Goal: Information Seeking & Learning: Find specific fact

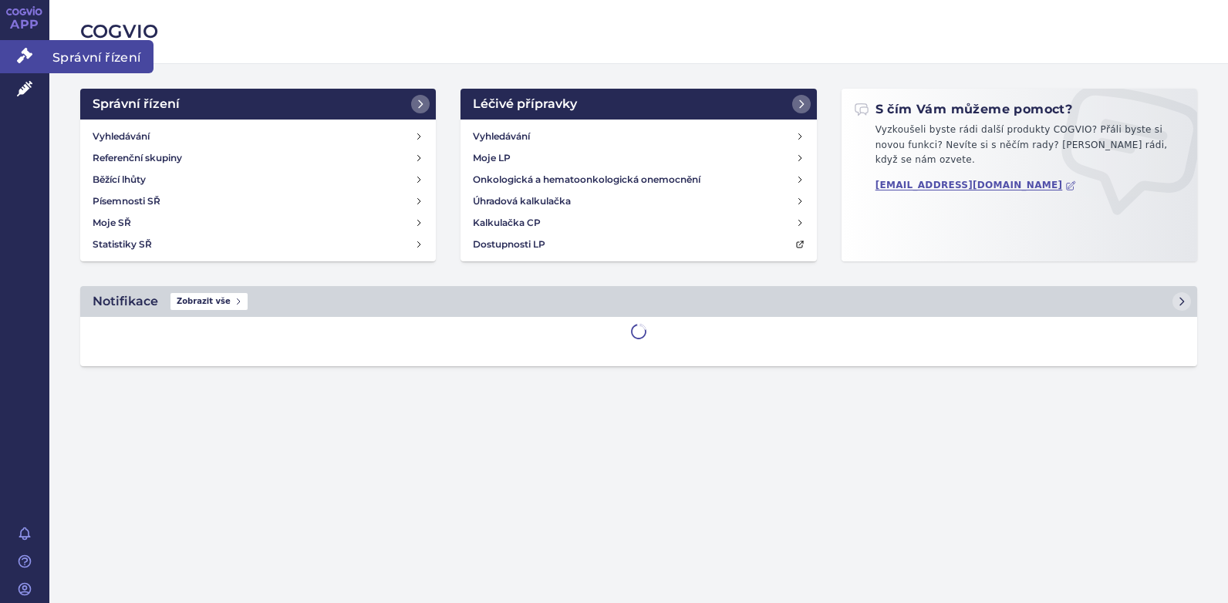
click at [22, 59] on icon at bounding box center [24, 55] width 15 height 15
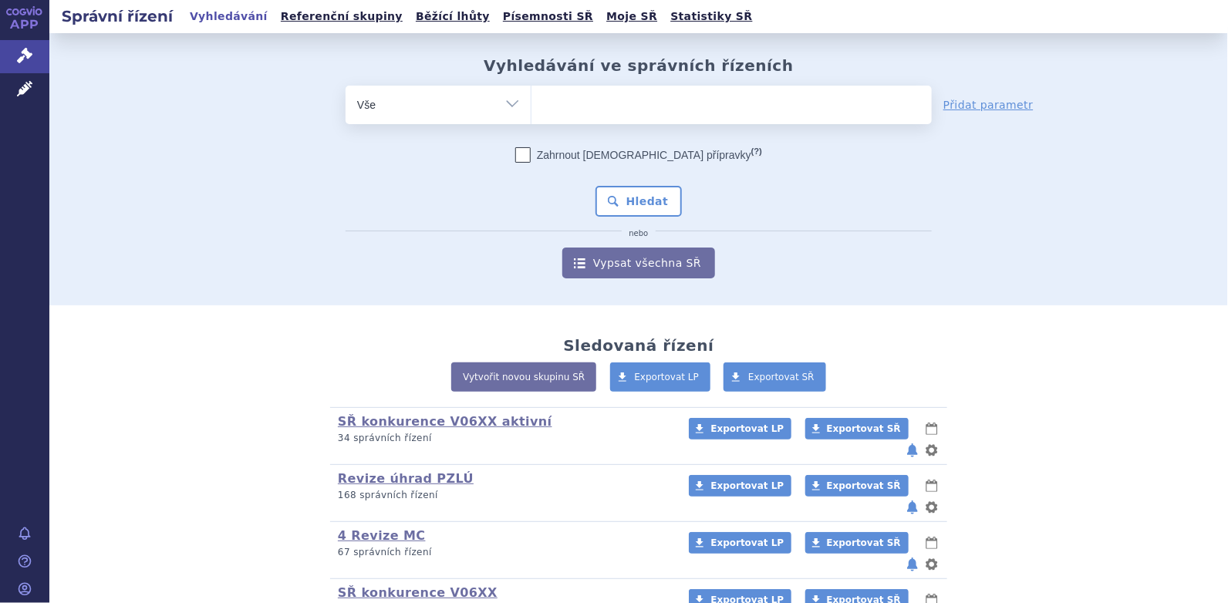
click at [332, 19] on link "Referenční skupiny" at bounding box center [341, 16] width 131 height 21
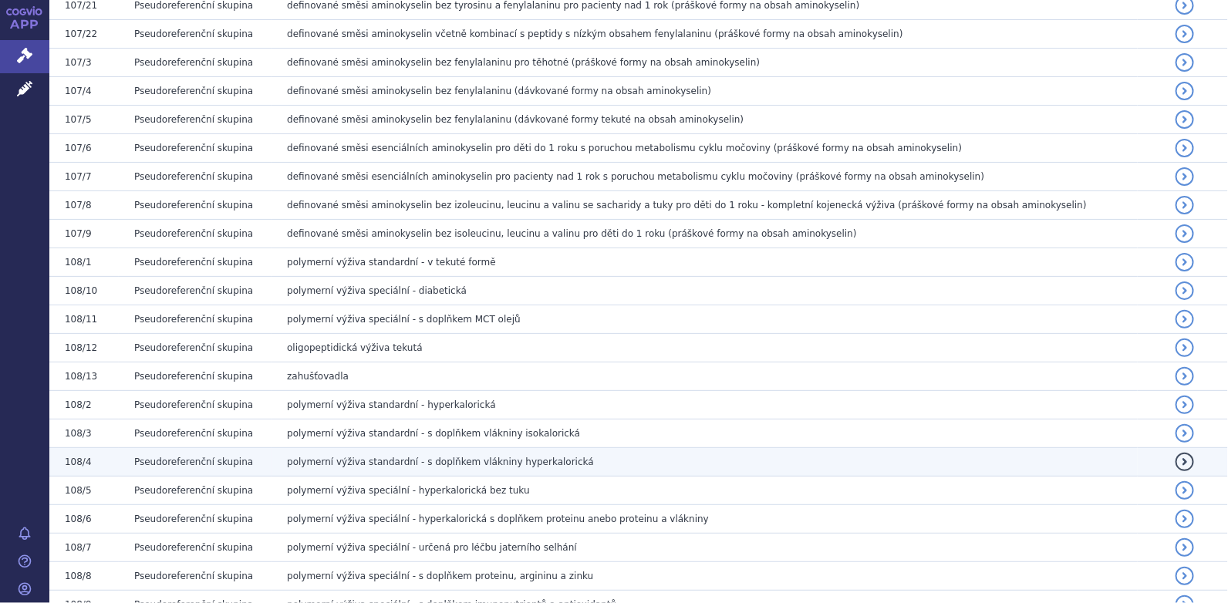
scroll to position [1157, 0]
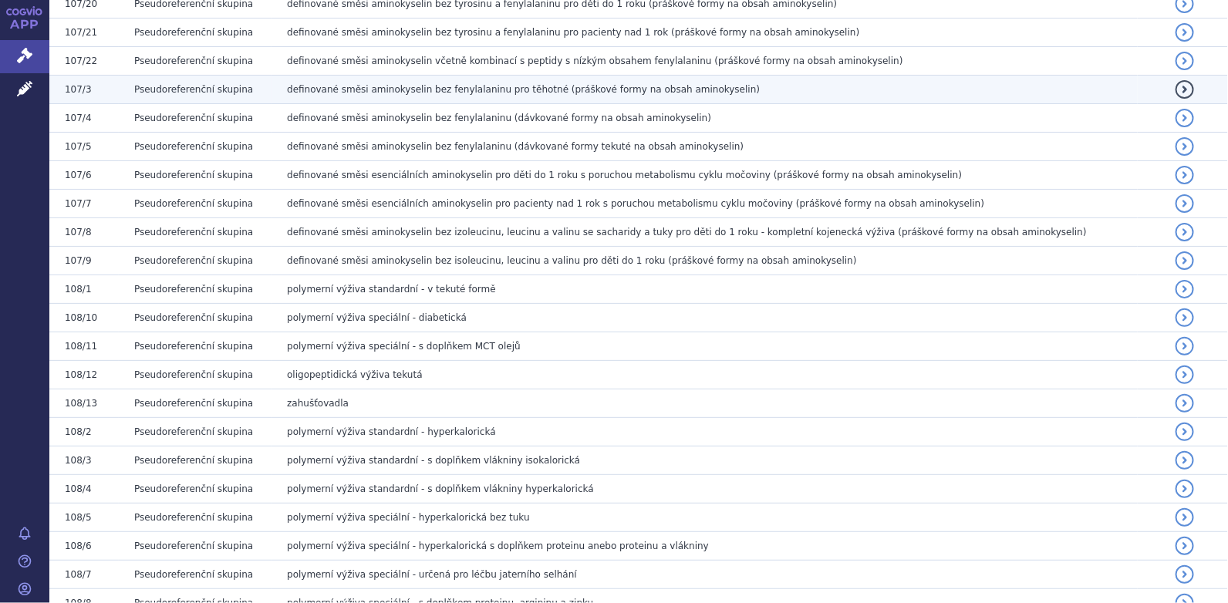
drag, startPoint x: 272, startPoint y: 79, endPoint x: 707, endPoint y: 84, distance: 435.9
click at [707, 84] on td "definované směsi aminokyselin bez fenylalaninu pro těhotné (práškové formy na o…" at bounding box center [704, 90] width 865 height 29
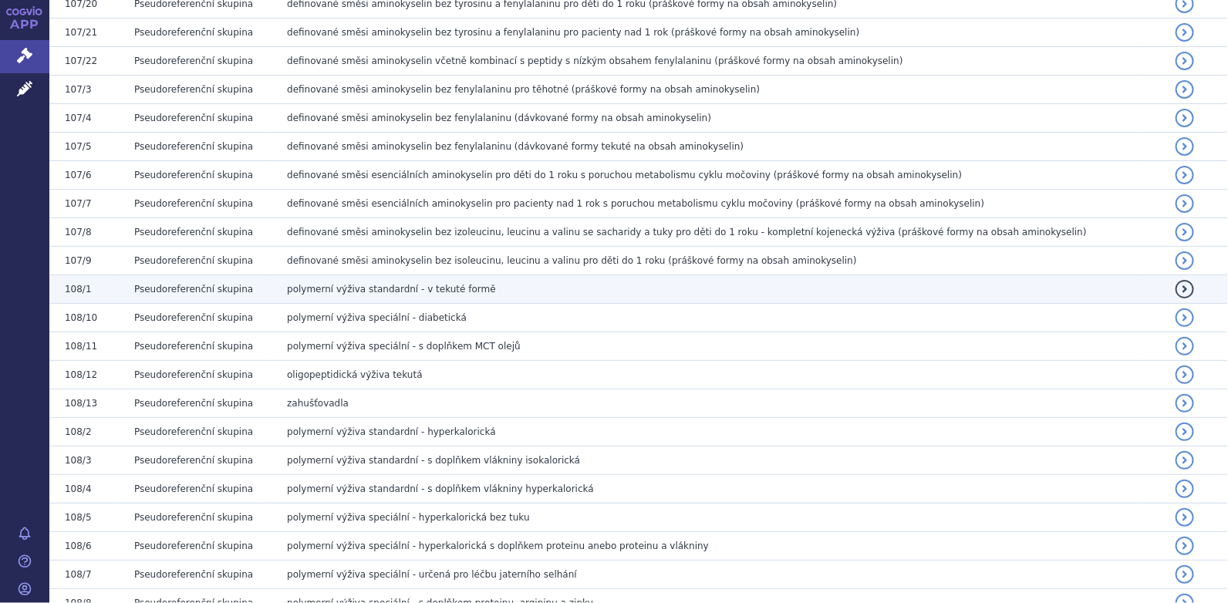
copy span "definované směsi aminokyselin bez fenylalaninu pro těhotné (práškové formy na o…"
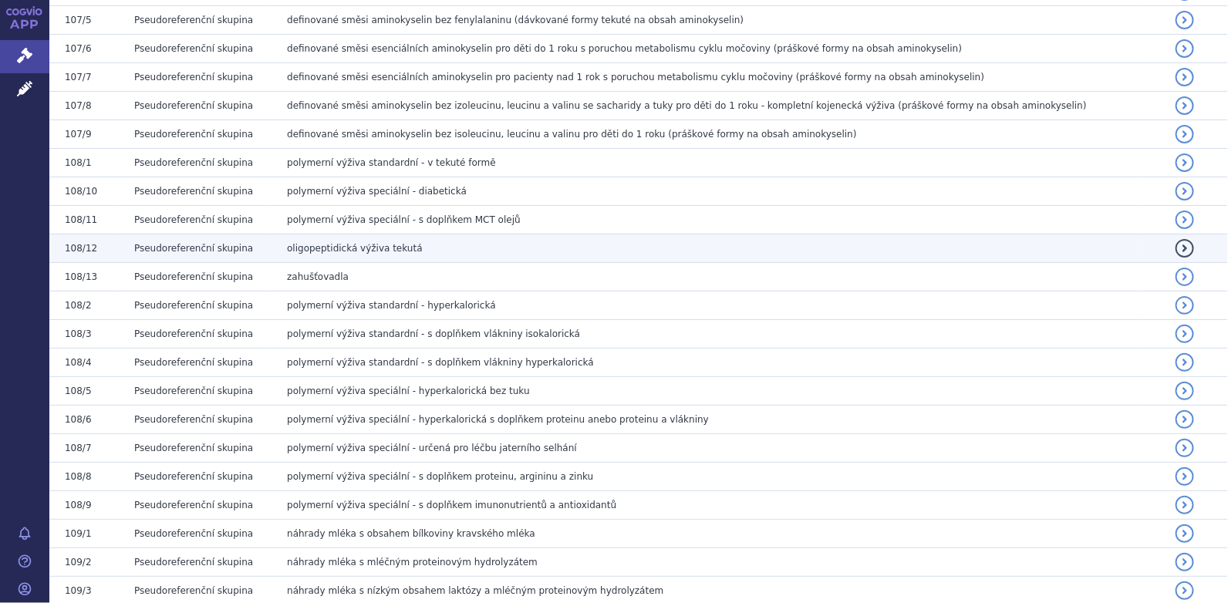
scroll to position [1311, 0]
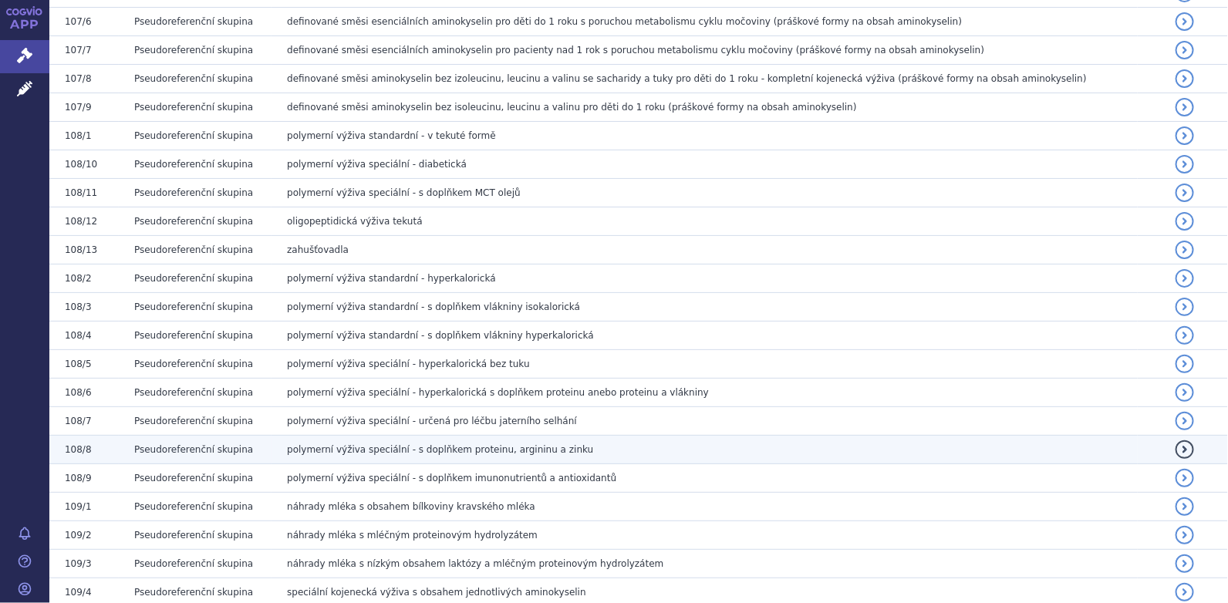
drag, startPoint x: 273, startPoint y: 438, endPoint x: 552, endPoint y: 439, distance: 278.5
click at [552, 439] on td "polymerní výživa speciální - s doplňkem proteinu, argininu a zinku" at bounding box center [704, 450] width 865 height 29
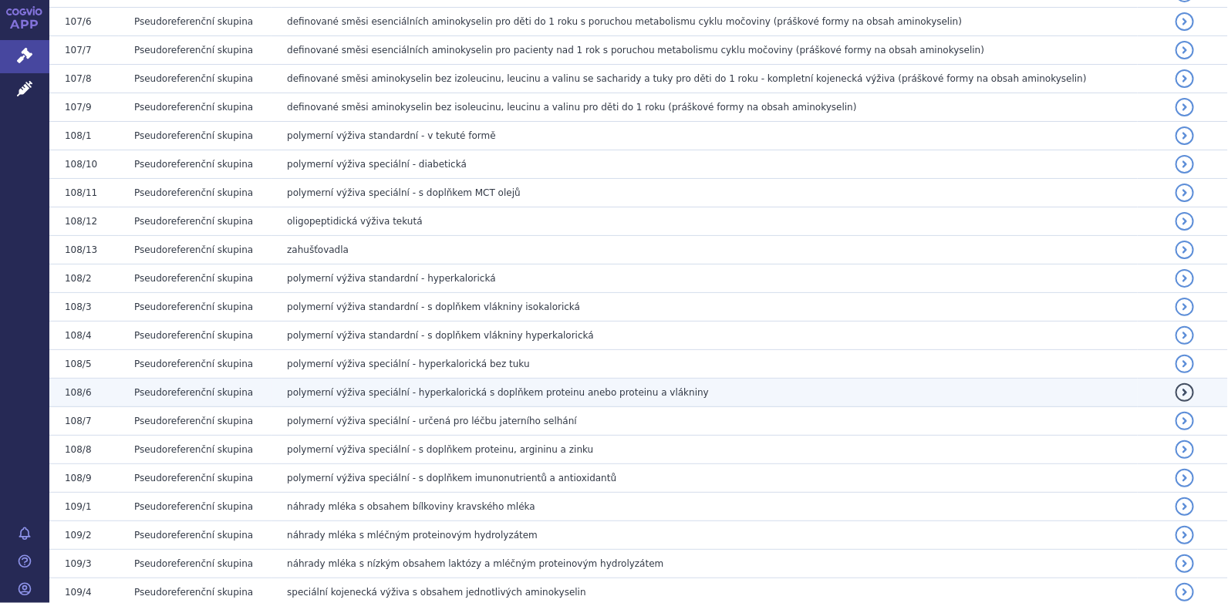
copy span "polymerní výživa speciální - s doplňkem proteinu, argininu a zinku"
